Goal: Transaction & Acquisition: Download file/media

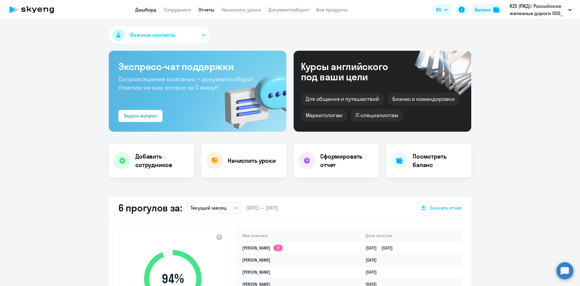
click at [207, 11] on link "Отчеты" at bounding box center [207, 10] width 16 height 6
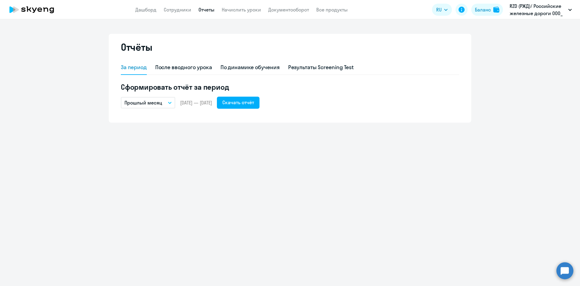
click at [146, 104] on p "Прошлый месяц" at bounding box center [144, 102] width 38 height 7
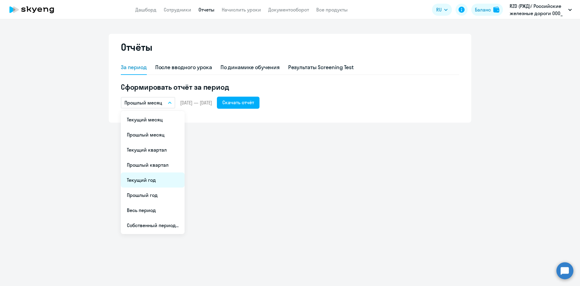
click at [160, 180] on li "Текущий год" at bounding box center [153, 180] width 64 height 15
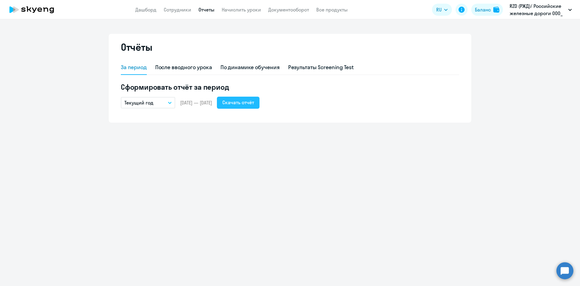
click at [253, 105] on div "Скачать отчёт" at bounding box center [238, 102] width 32 height 7
